Goal: Find contact information: Find contact information

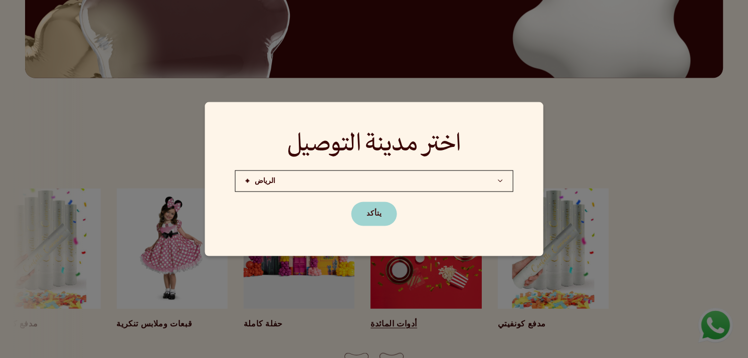
click at [384, 216] on button "يتأكد" at bounding box center [374, 214] width 46 height 24
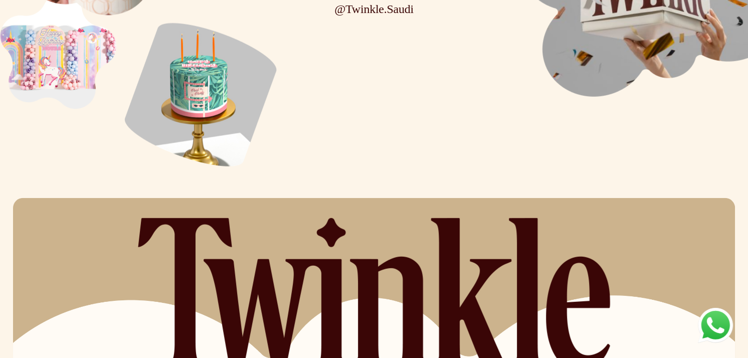
scroll to position [2353, 0]
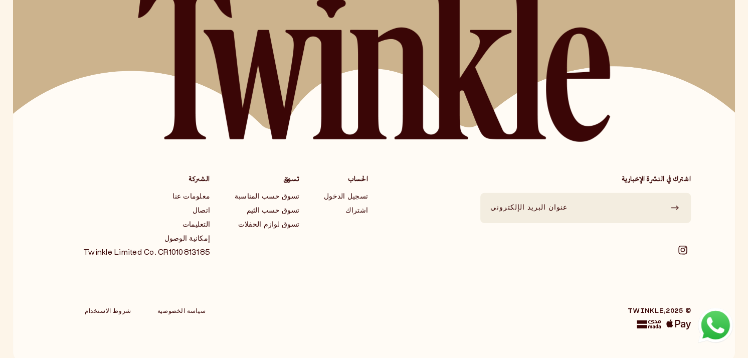
scroll to position [2573, 0]
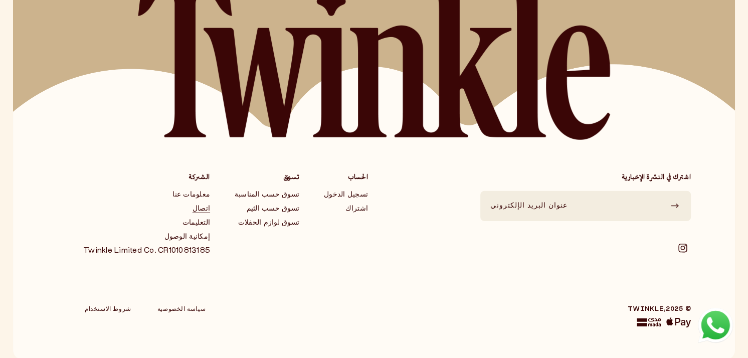
click at [205, 205] on link "اتصال" at bounding box center [146, 209] width 127 height 8
